Goal: Complete application form

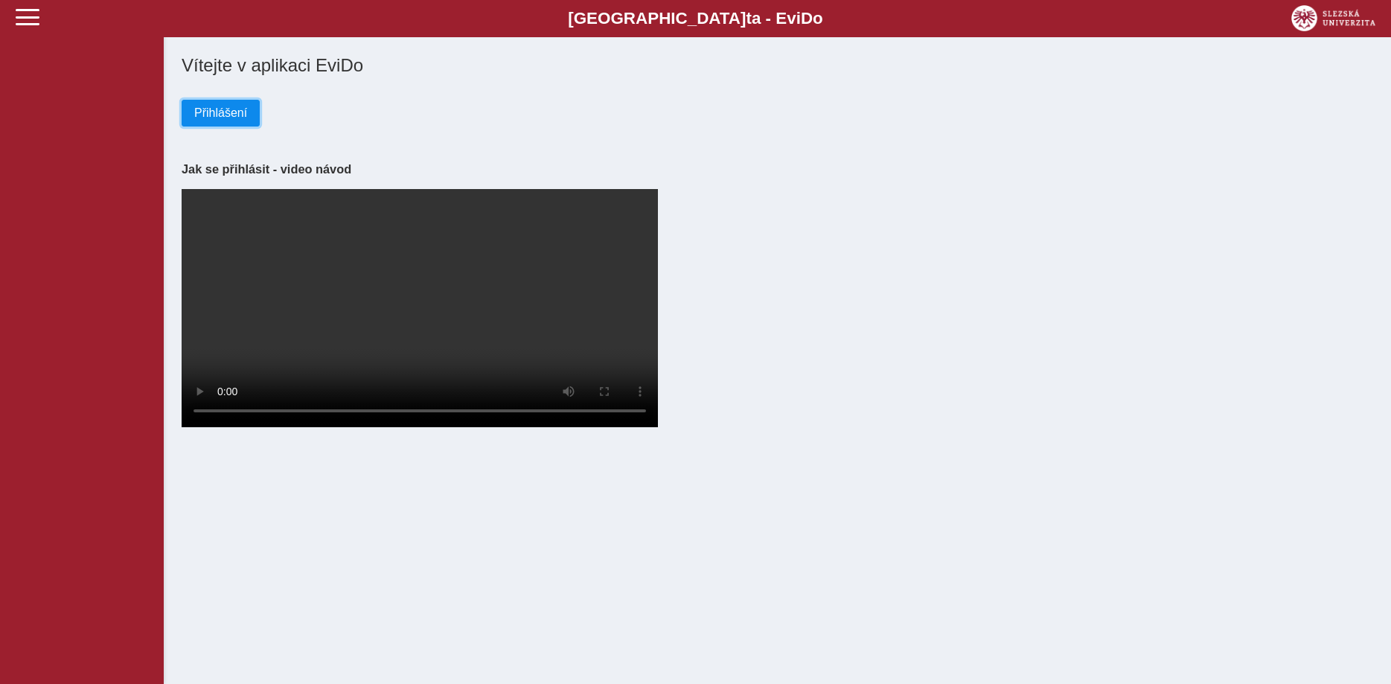
click at [227, 118] on span "Přihlášení" at bounding box center [220, 112] width 53 height 13
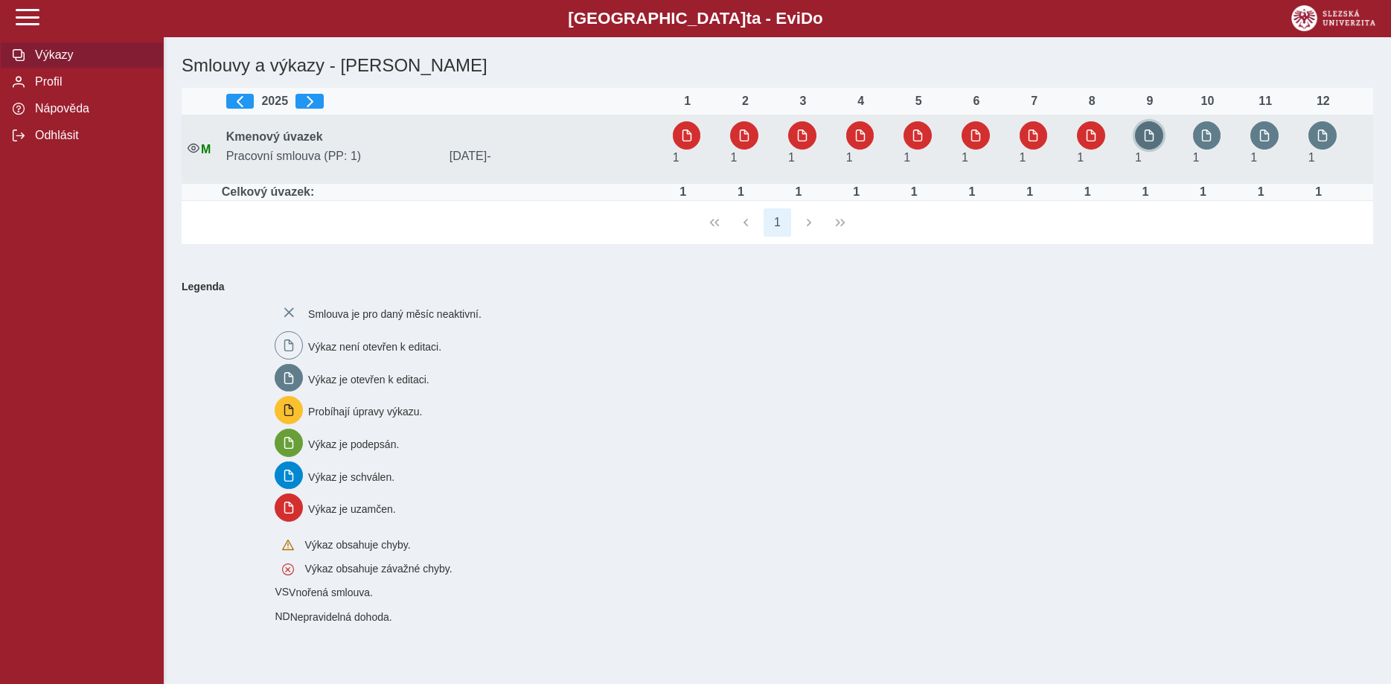
click at [1152, 144] on button "button" at bounding box center [1149, 135] width 28 height 28
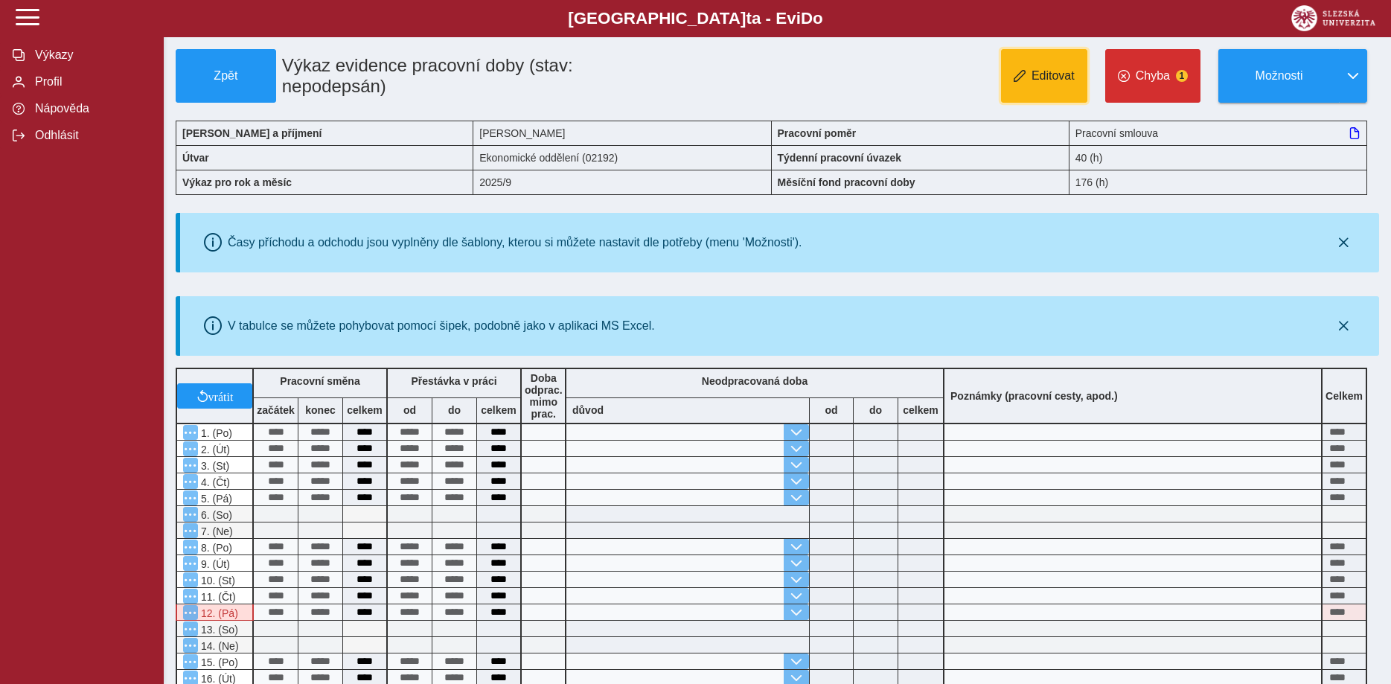
click at [1032, 75] on button "Editovat" at bounding box center [1044, 76] width 86 height 54
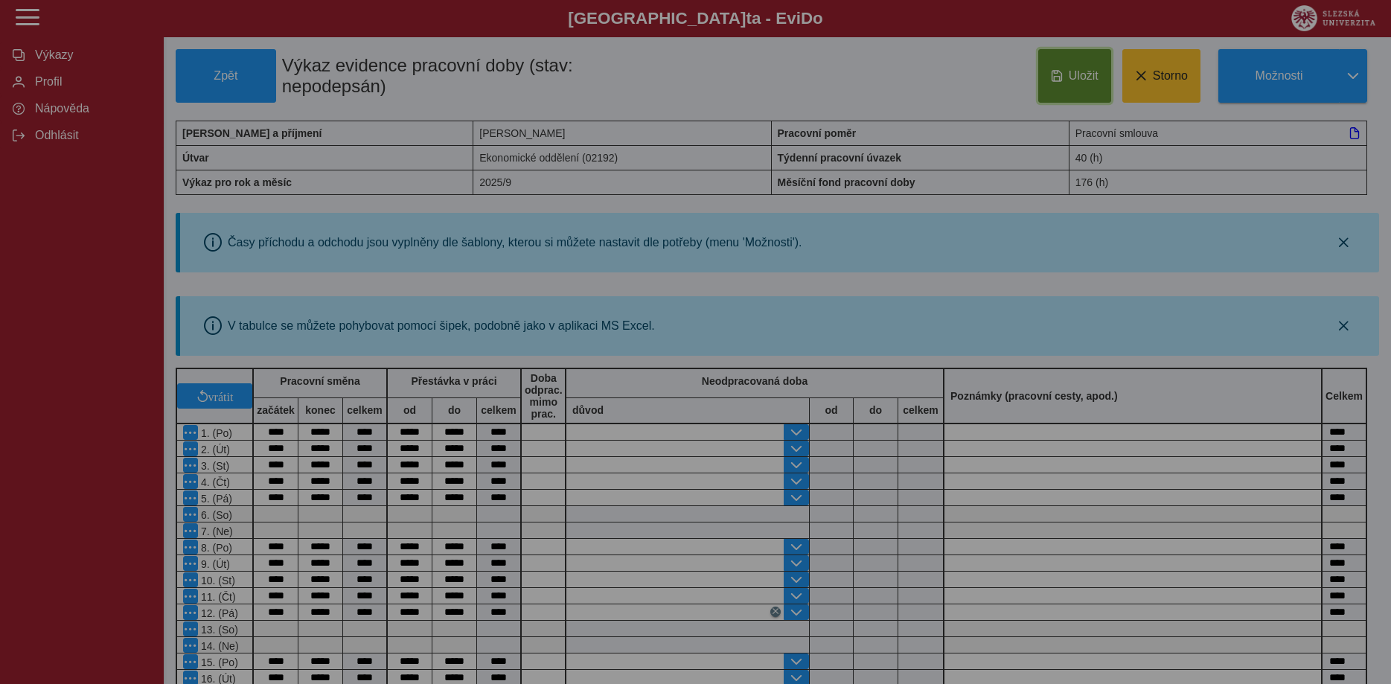
type input "**********"
type input "****"
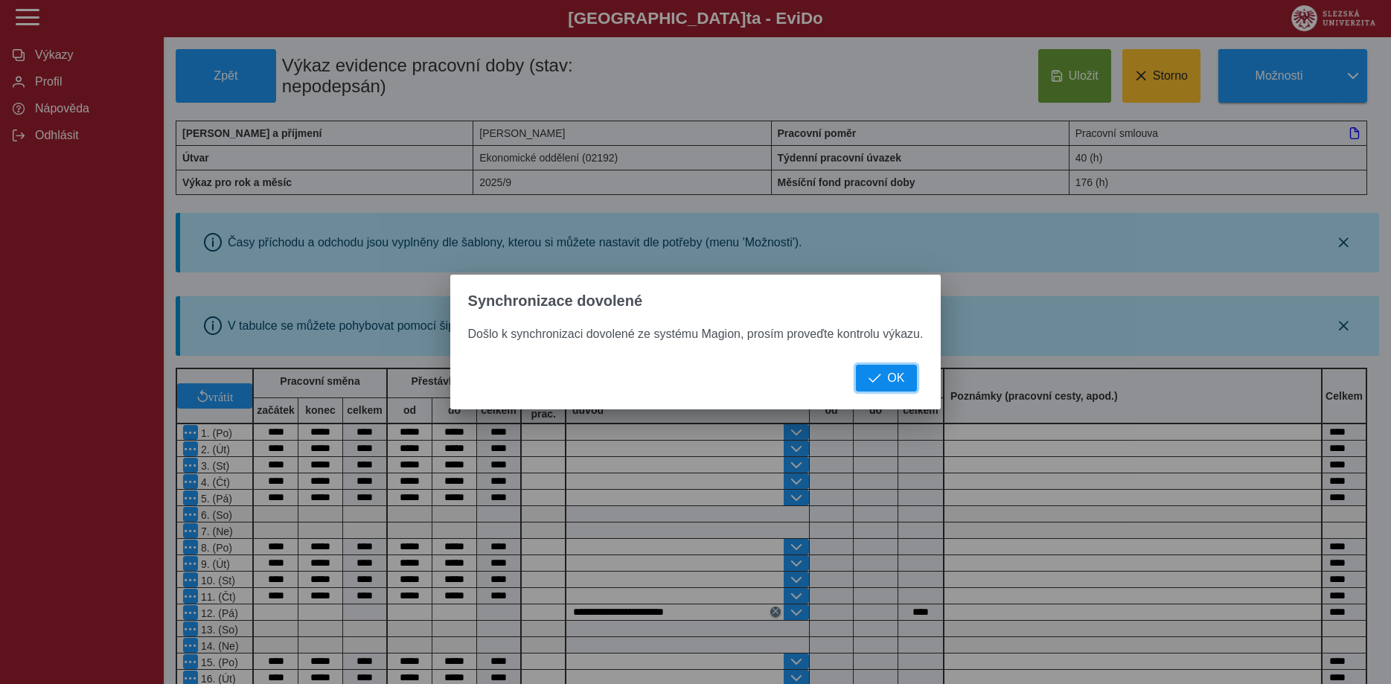
click at [895, 374] on span "OK" at bounding box center [895, 377] width 17 height 13
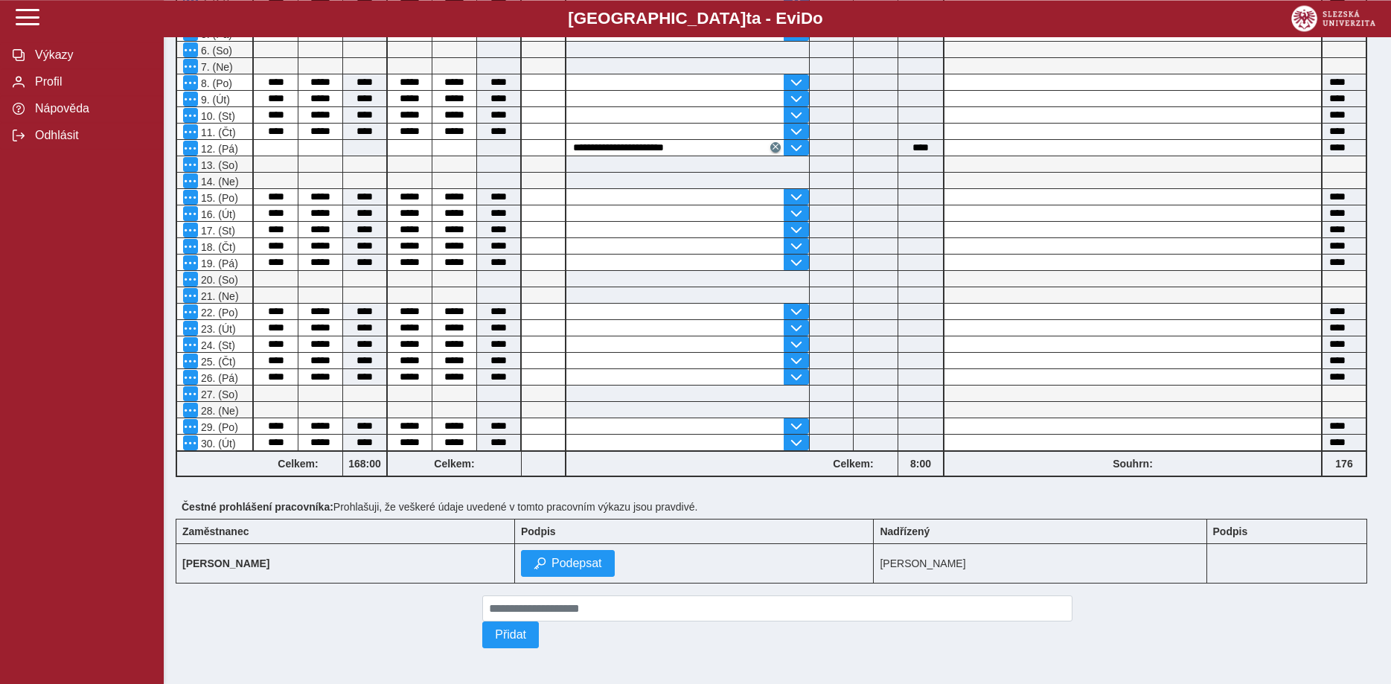
scroll to position [479, 0]
click at [568, 557] on span "Podepsat" at bounding box center [577, 563] width 51 height 13
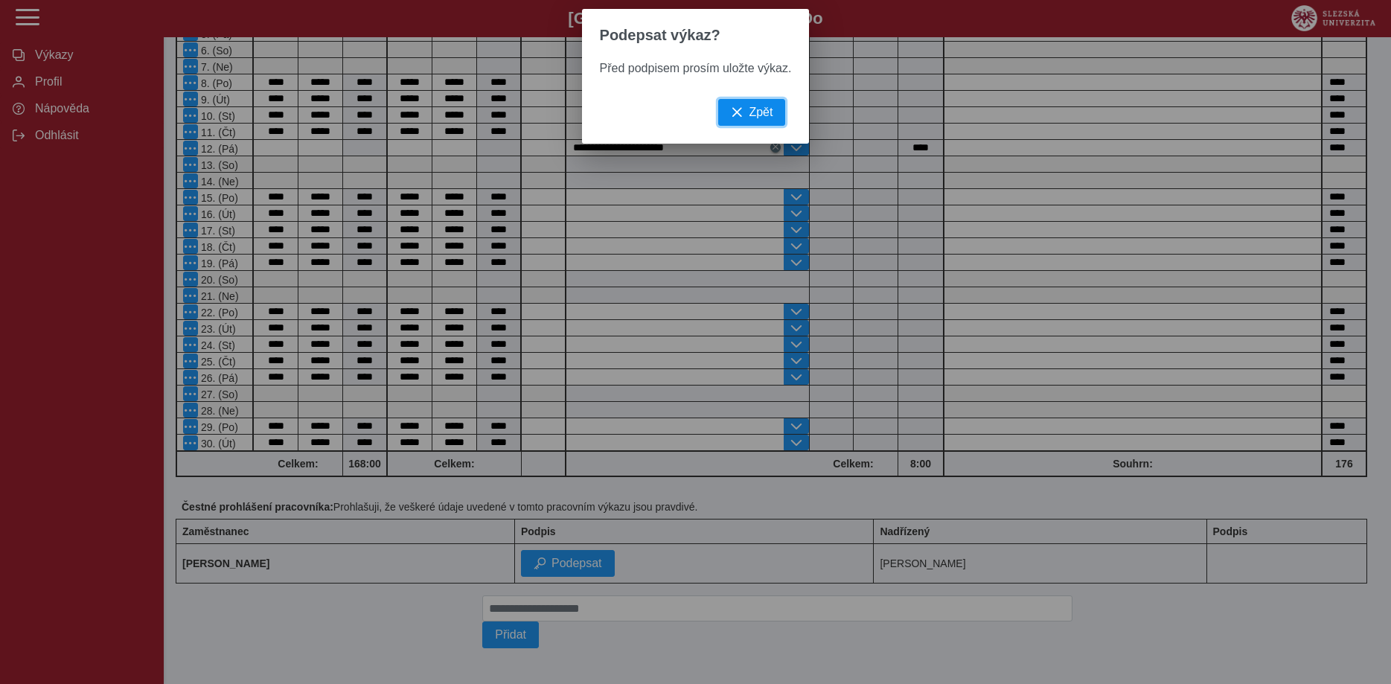
click at [750, 119] on span "Zpět" at bounding box center [761, 112] width 24 height 13
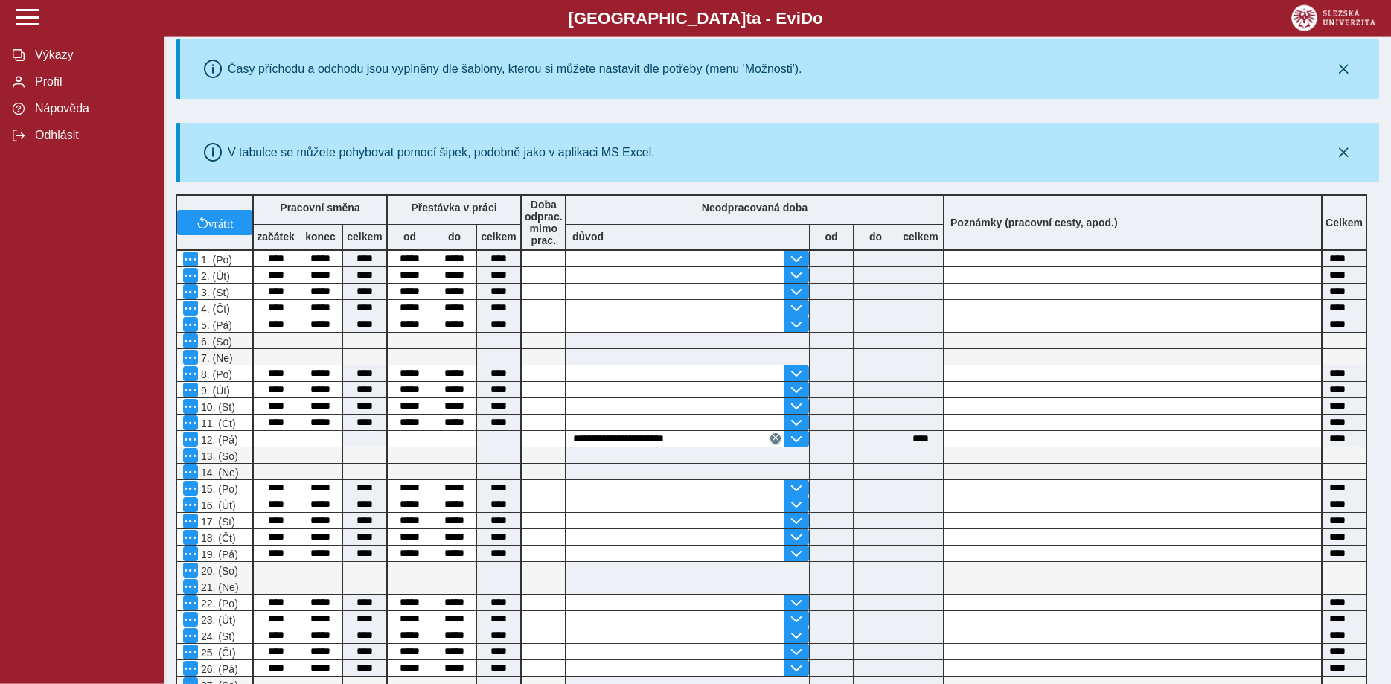
scroll to position [0, 0]
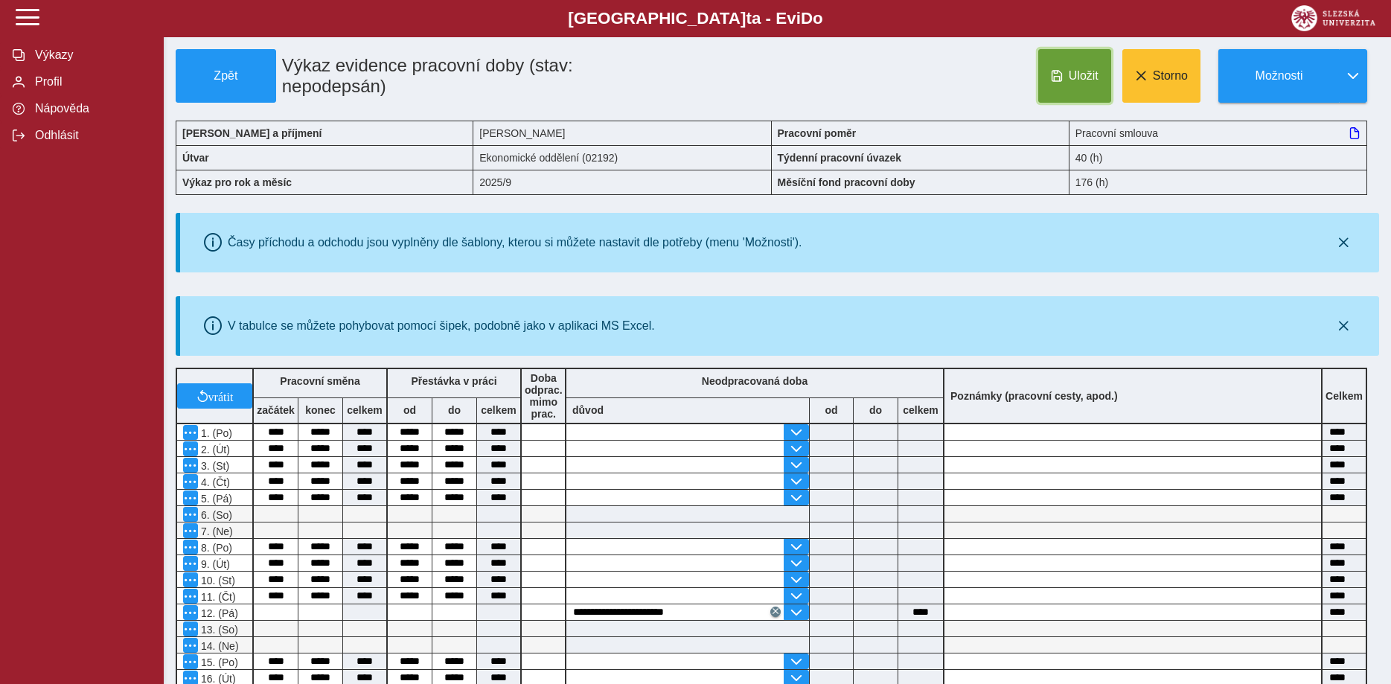
drag, startPoint x: 1067, startPoint y: 80, endPoint x: 1027, endPoint y: 114, distance: 52.2
click at [1068, 80] on button "Uložit" at bounding box center [1074, 76] width 73 height 54
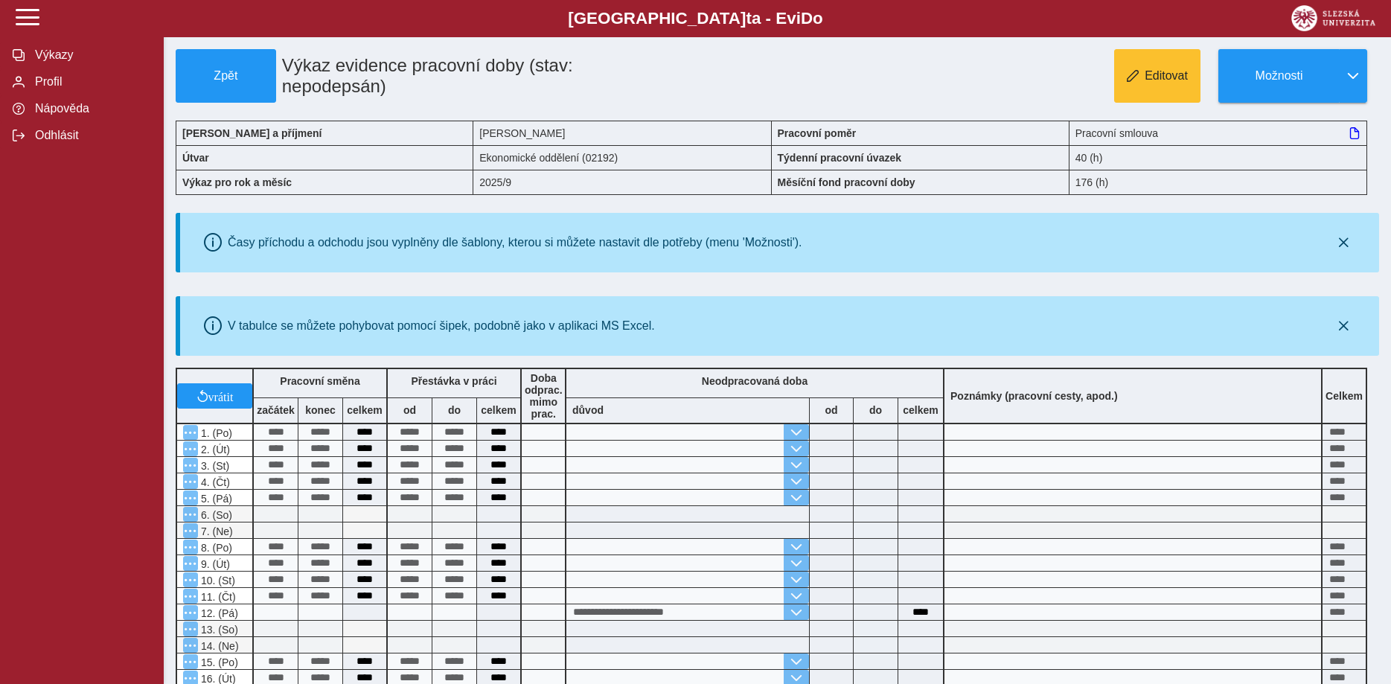
scroll to position [479, 0]
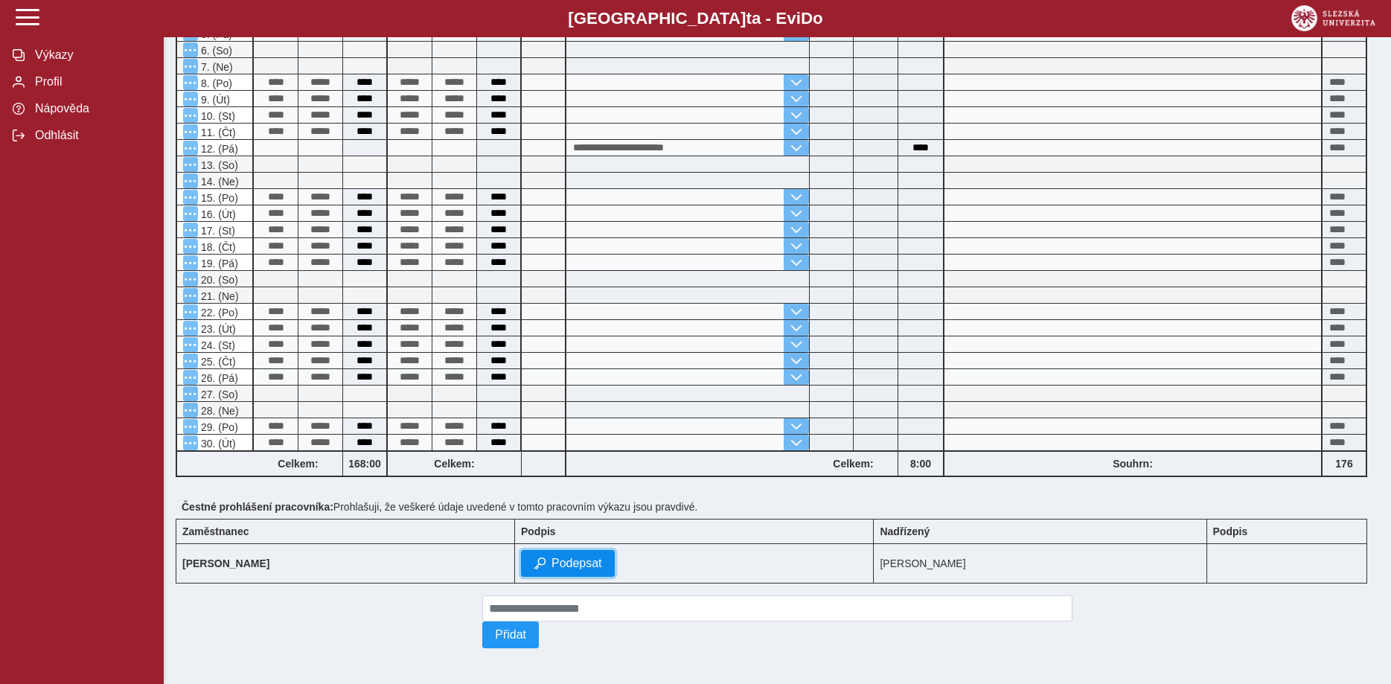
click at [573, 562] on span "Podepsat" at bounding box center [577, 563] width 51 height 13
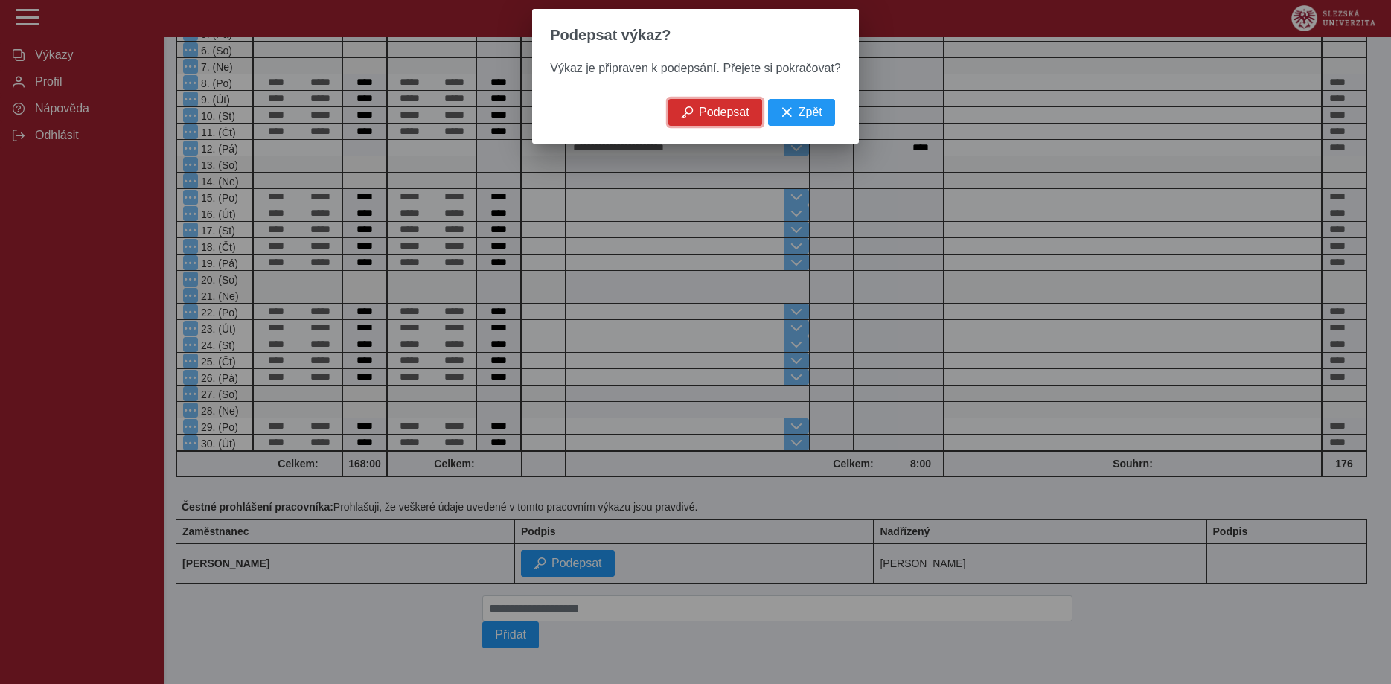
drag, startPoint x: 727, startPoint y: 115, endPoint x: 925, endPoint y: 138, distance: 199.3
click at [731, 113] on span "Podepsat" at bounding box center [724, 112] width 51 height 13
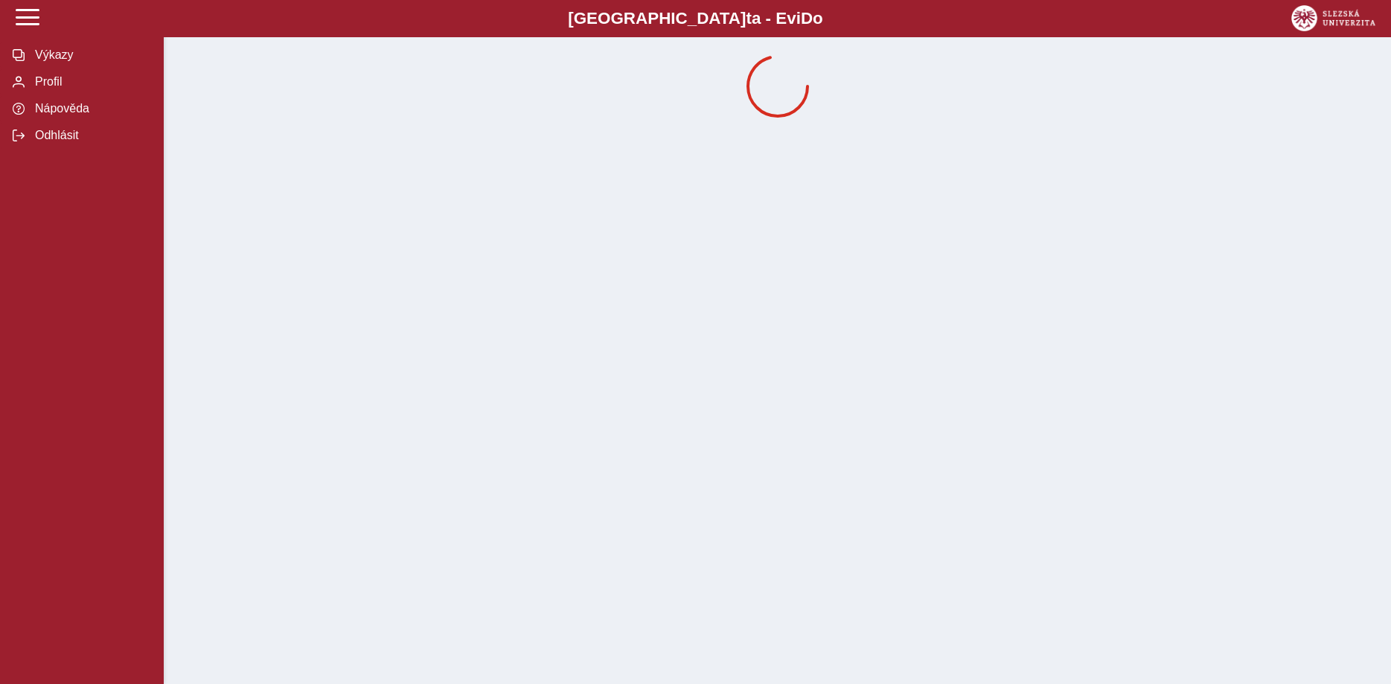
scroll to position [0, 0]
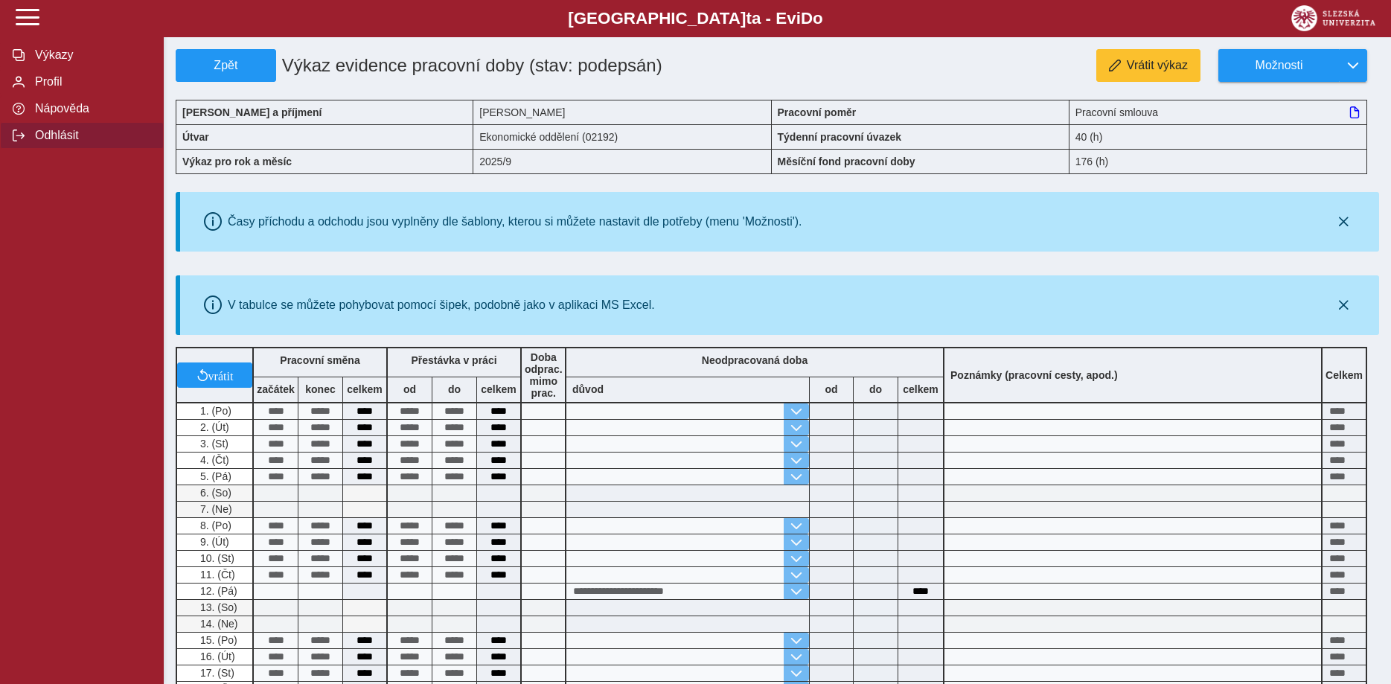
click at [41, 142] on span "Odhlásit" at bounding box center [91, 135] width 121 height 13
